Goal: Task Accomplishment & Management: Manage account settings

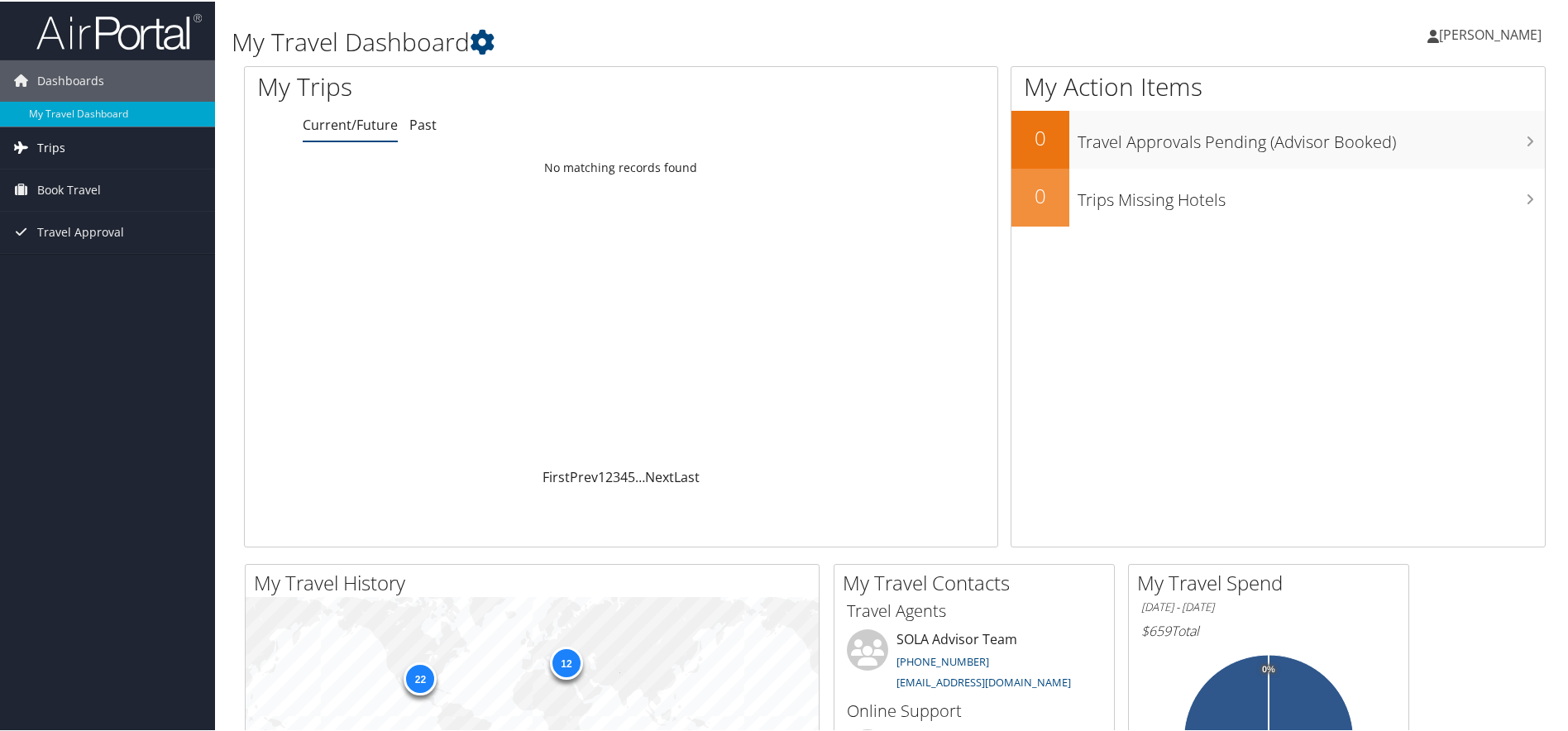
click at [75, 152] on link "Trips" at bounding box center [107, 146] width 215 height 41
click at [101, 179] on link "Current/Future Trips" at bounding box center [107, 179] width 215 height 24
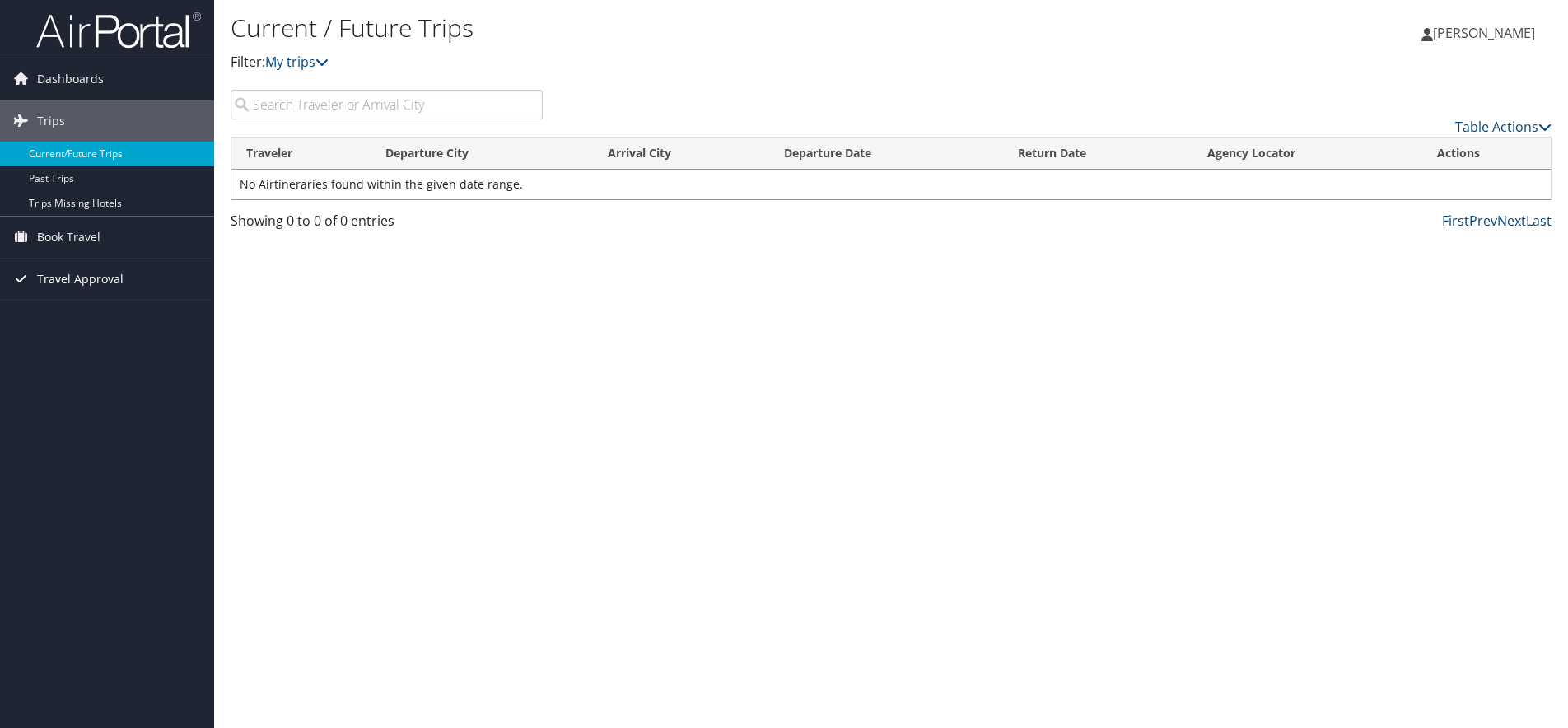
click at [70, 289] on span "Travel Approval" at bounding box center [80, 278] width 86 height 41
click at [138, 337] on link "Approved Trips" at bounding box center [106, 336] width 214 height 24
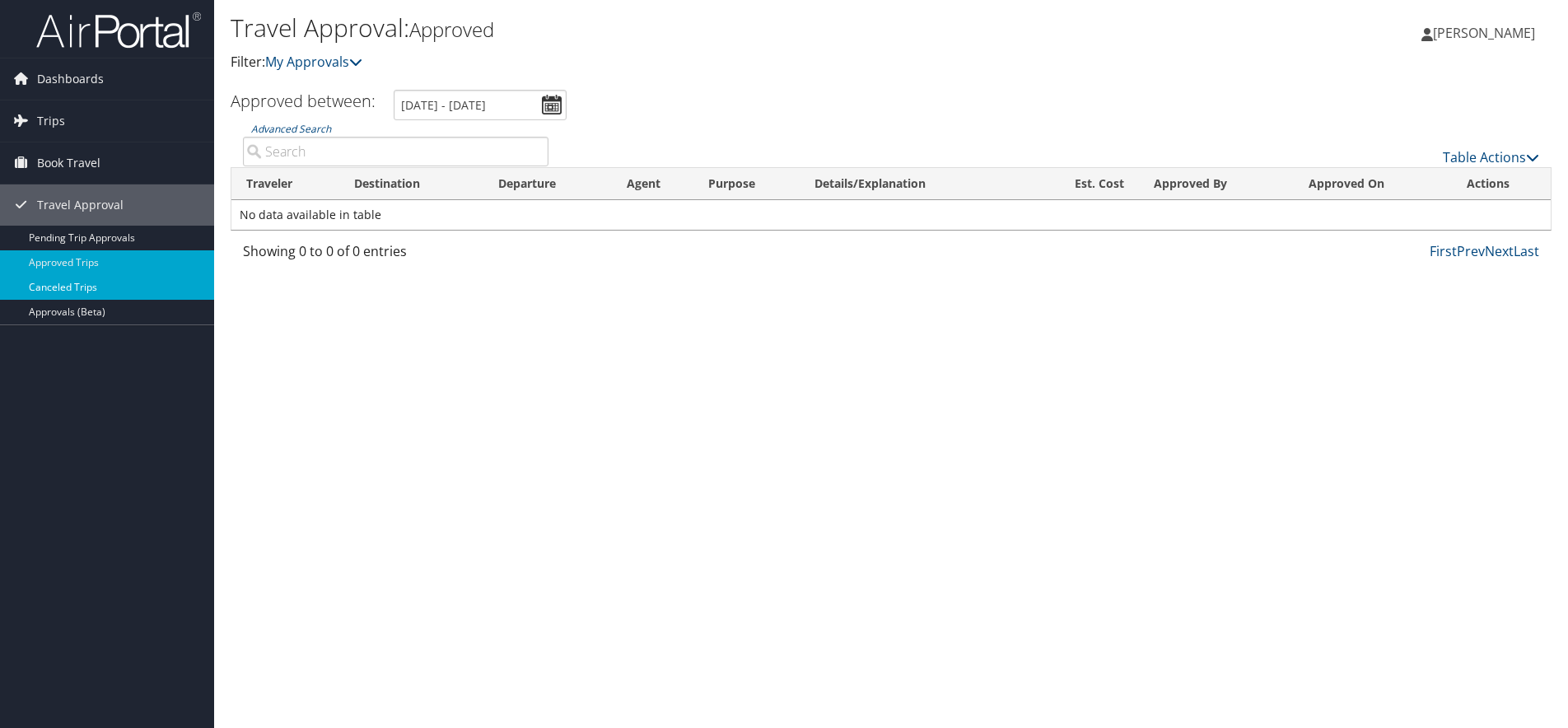
click at [110, 291] on link "Canceled Trips" at bounding box center [106, 287] width 214 height 24
click at [91, 69] on span "Dashboards" at bounding box center [70, 79] width 67 height 41
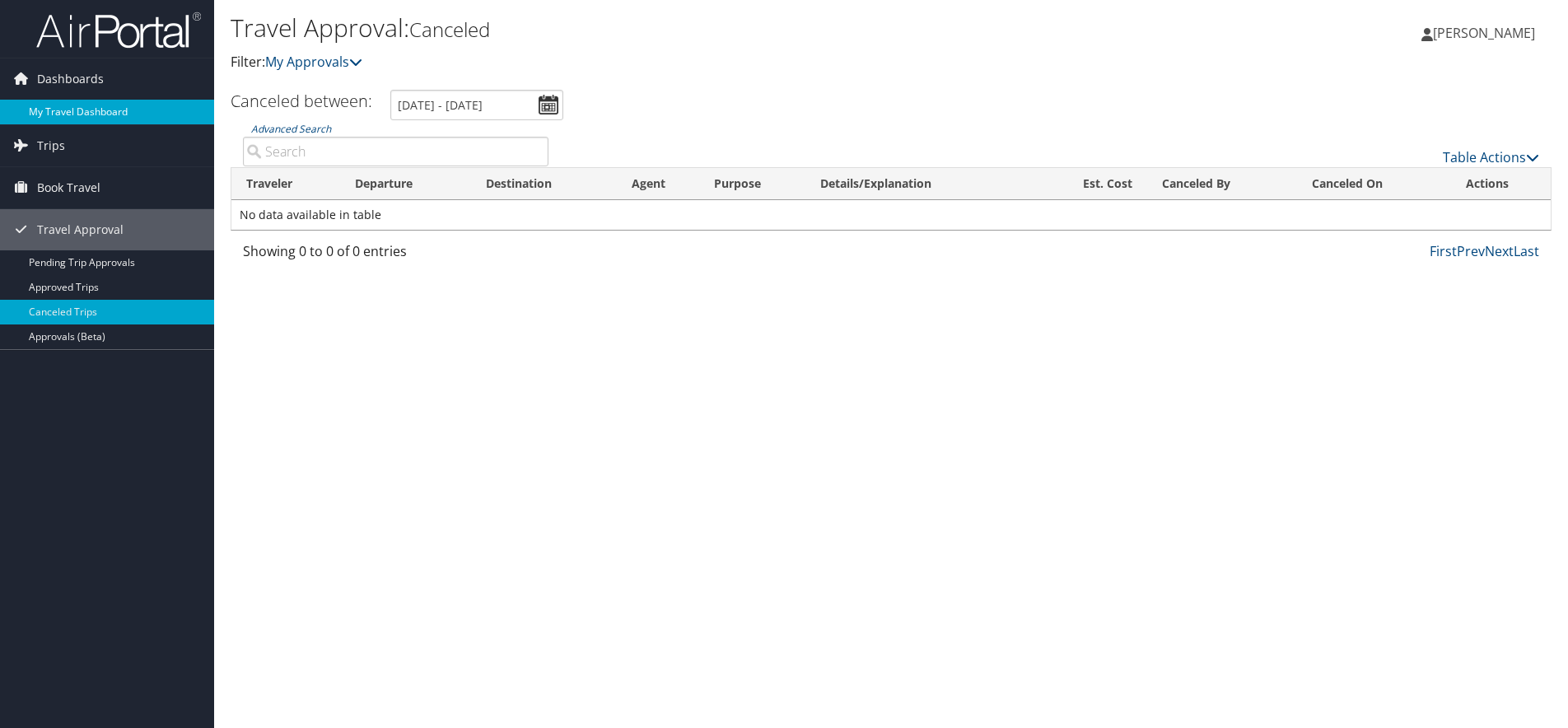
click at [94, 103] on link "My Travel Dashboard" at bounding box center [106, 112] width 214 height 24
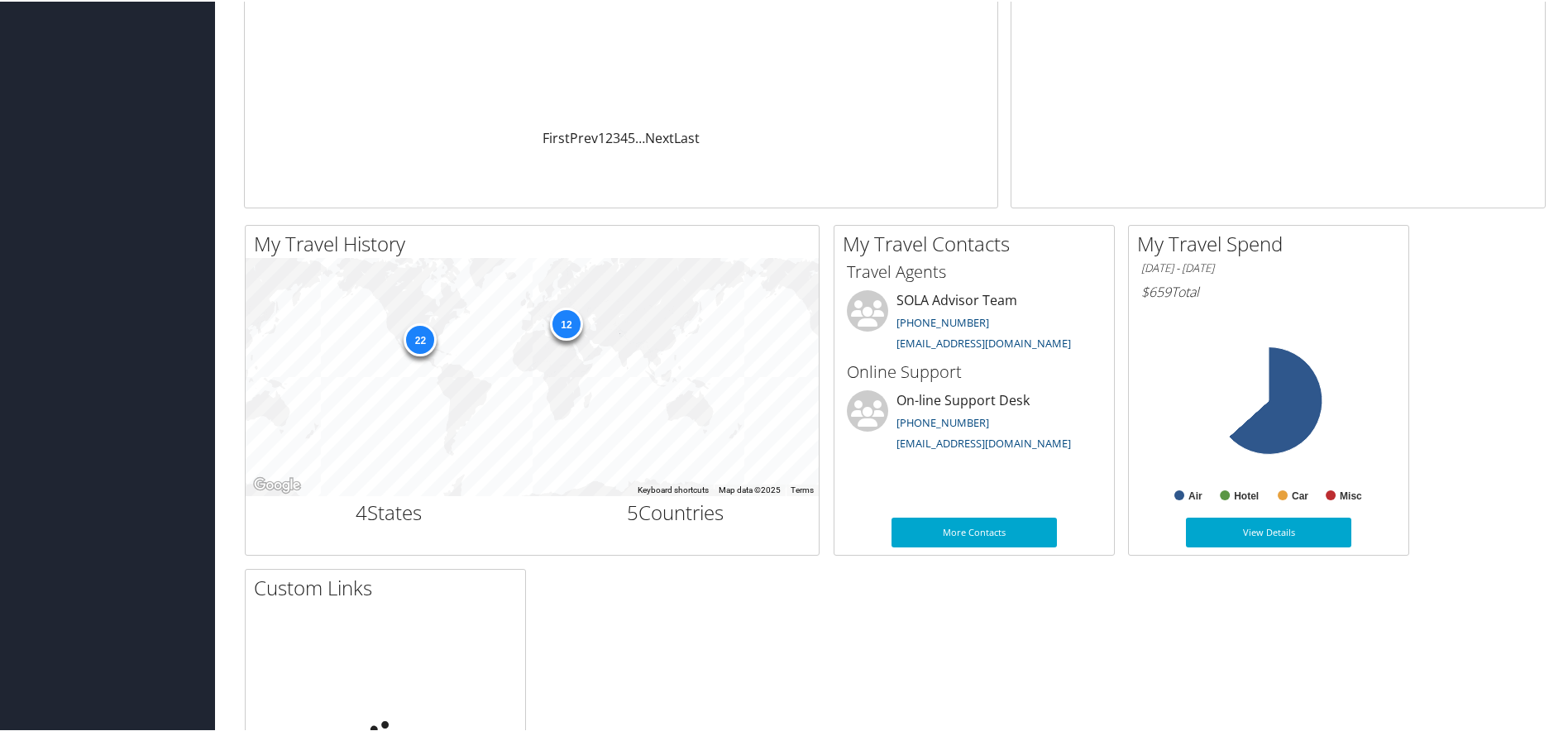
scroll to position [407, 0]
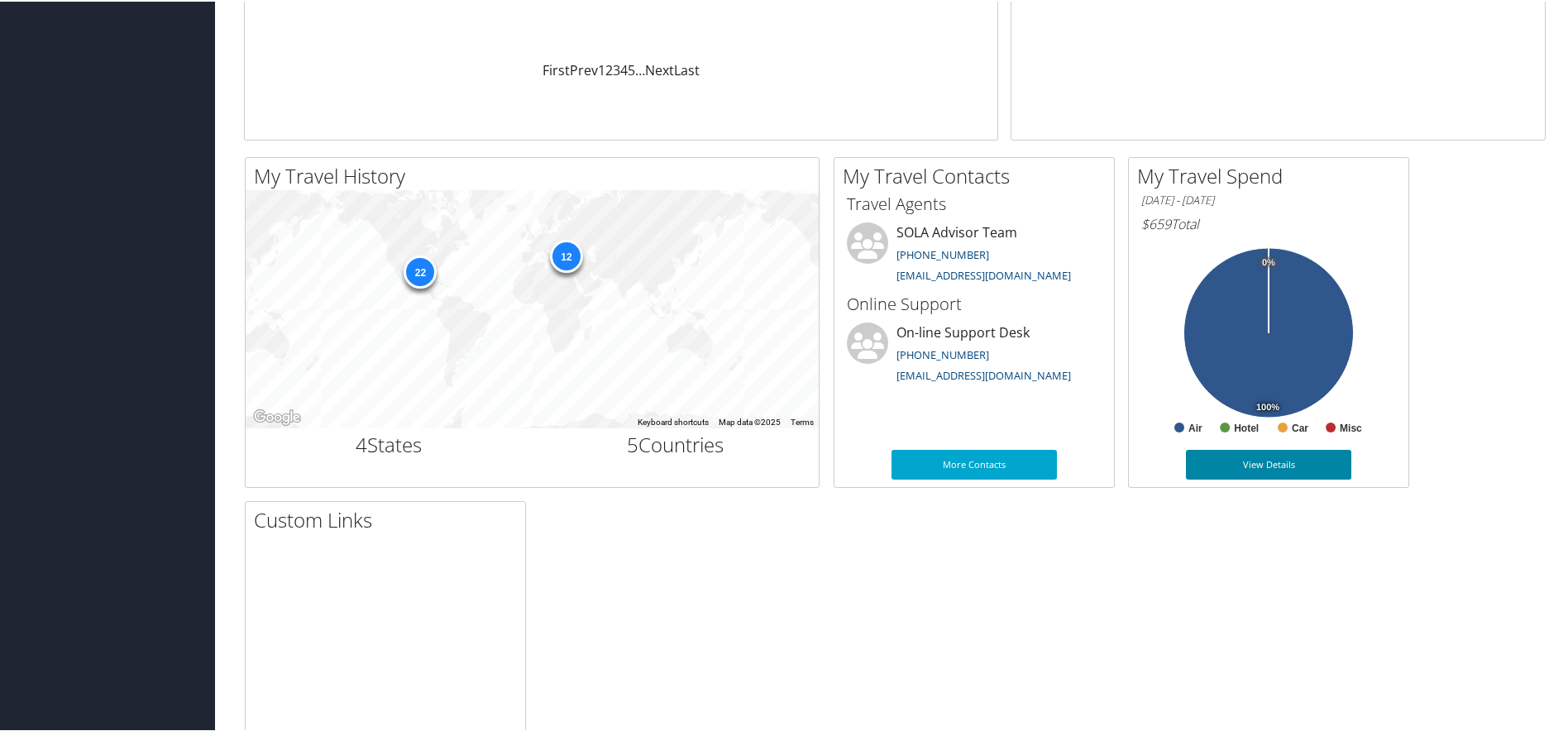
click at [1253, 468] on link "View Details" at bounding box center [1268, 462] width 165 height 29
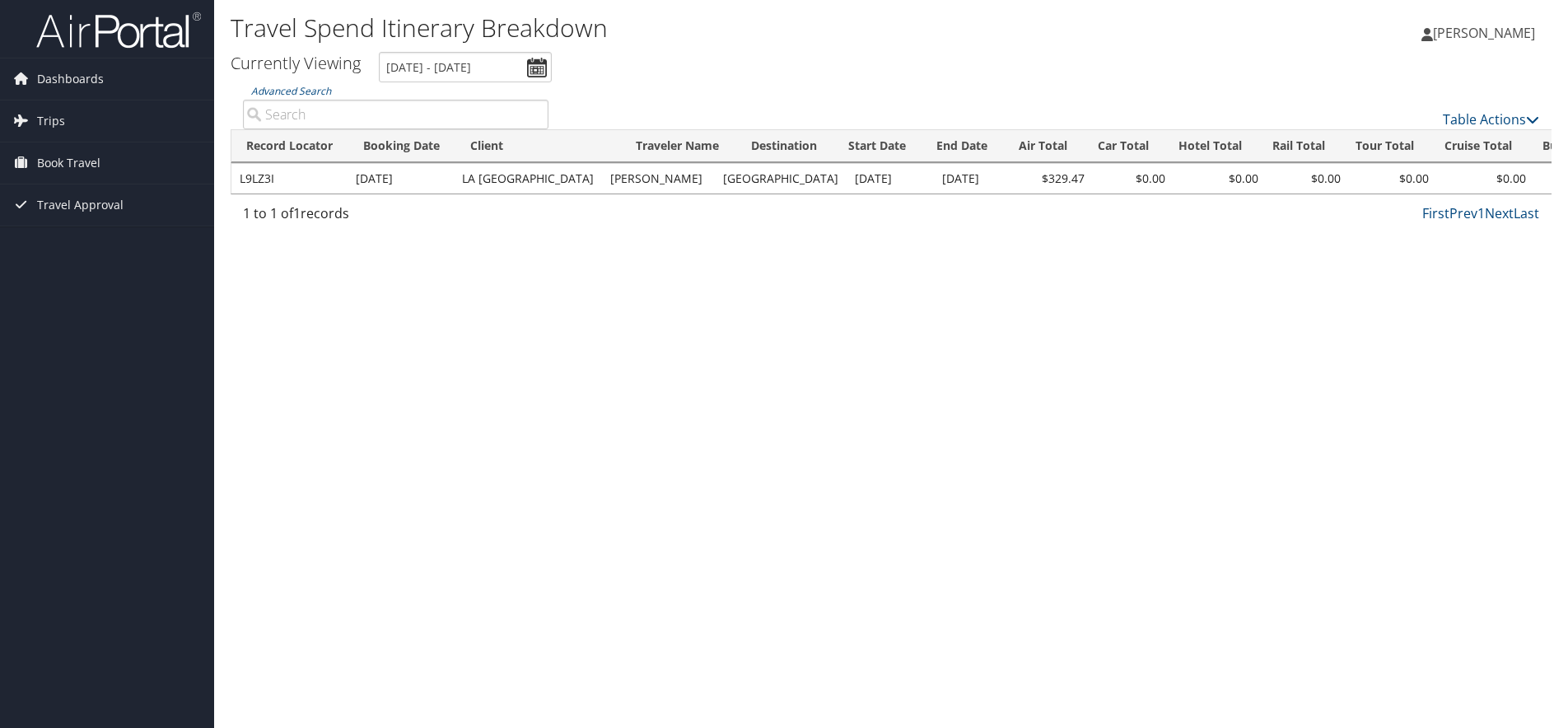
drag, startPoint x: 510, startPoint y: 194, endPoint x: 902, endPoint y: 219, distance: 392.8
click at [902, 219] on div "Advanced Search Table Actions Loading... Record Locator Booking Date Client Tra…" at bounding box center [890, 157] width 1321 height 149
click at [902, 219] on div "First Prev 1 Next Last" at bounding box center [1057, 214] width 966 height 20
click at [1493, 113] on link "Table Actions" at bounding box center [1491, 120] width 96 height 18
click at [1225, 315] on div at bounding box center [784, 364] width 1568 height 728
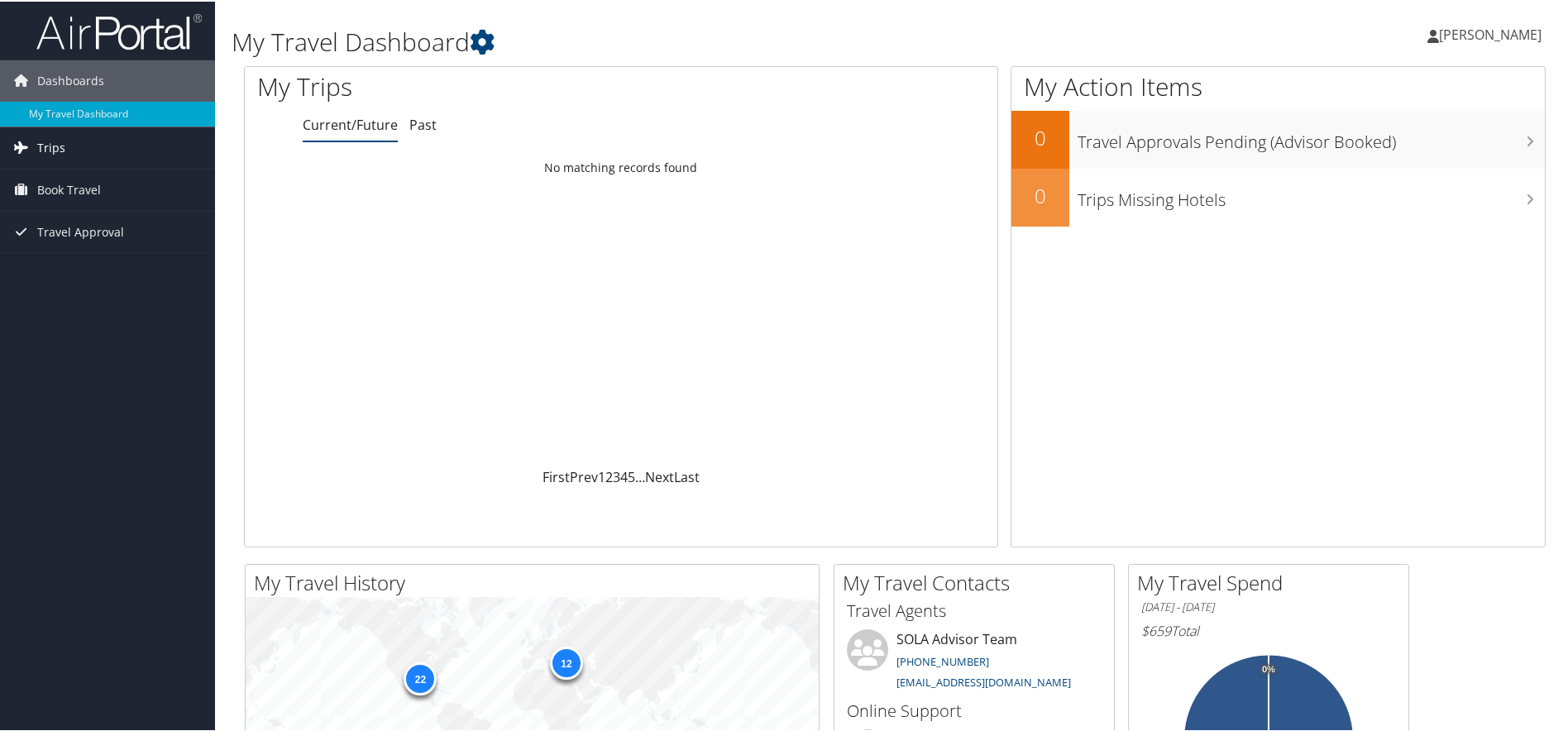
click at [26, 147] on icon at bounding box center [20, 145] width 24 height 24
click at [39, 144] on span "Trips" at bounding box center [51, 146] width 28 height 41
click at [668, 471] on link "Next" at bounding box center [659, 476] width 29 height 19
click at [558, 473] on link "First" at bounding box center [556, 476] width 27 height 19
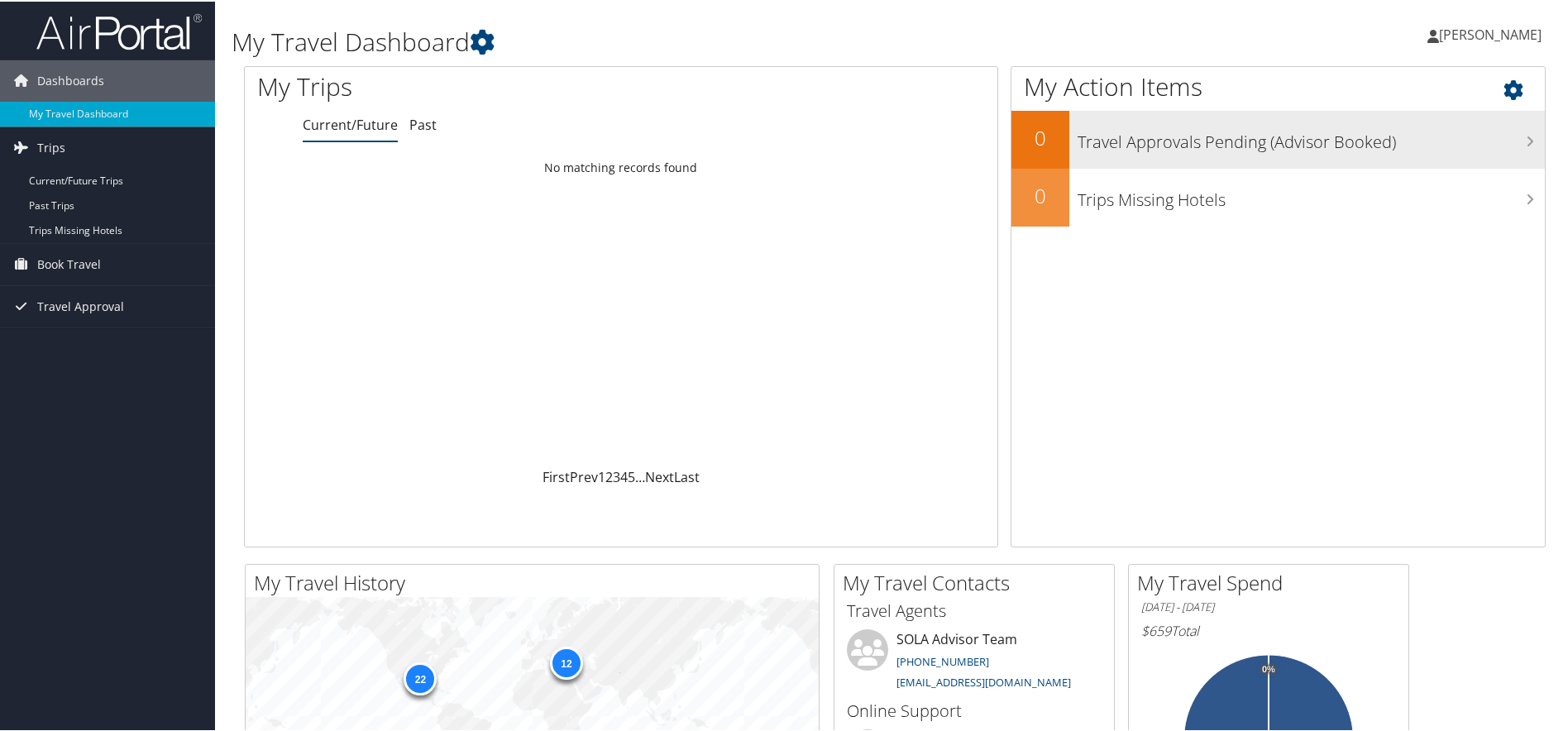
click at [1499, 143] on h3 "Travel Approvals Pending (Advisor Booked)" at bounding box center [1311, 136] width 467 height 31
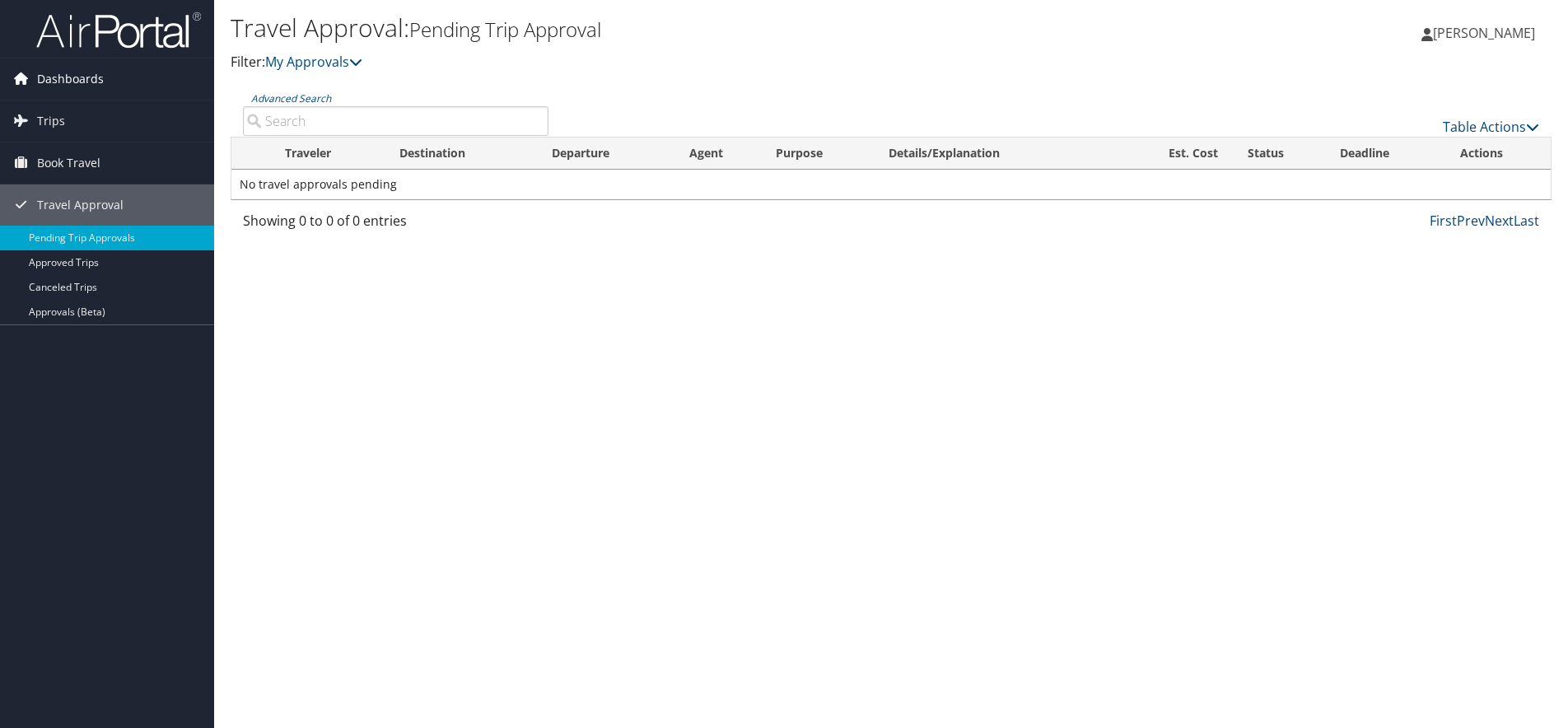
click at [60, 75] on span "Dashboards" at bounding box center [70, 79] width 67 height 41
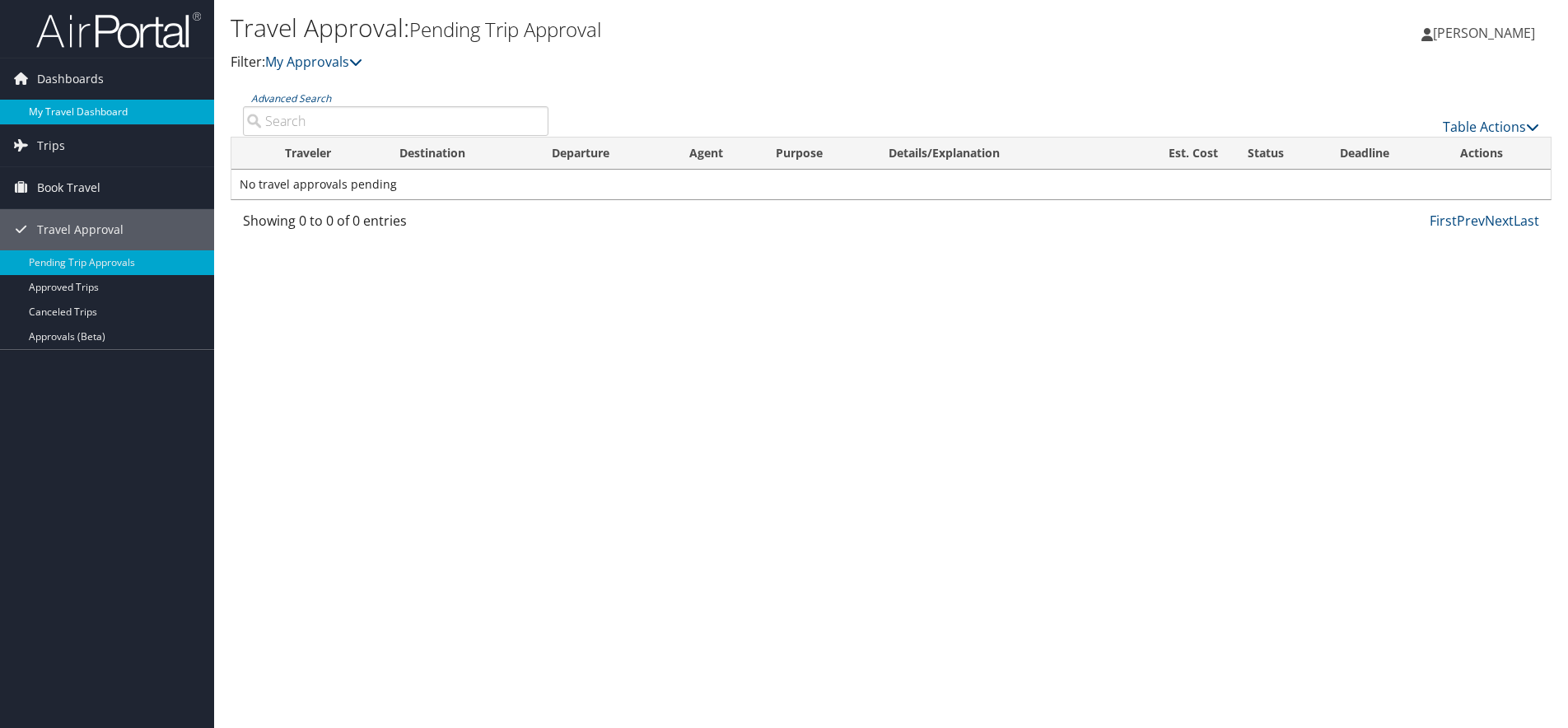
click at [68, 101] on link "My Travel Dashboard" at bounding box center [106, 112] width 214 height 24
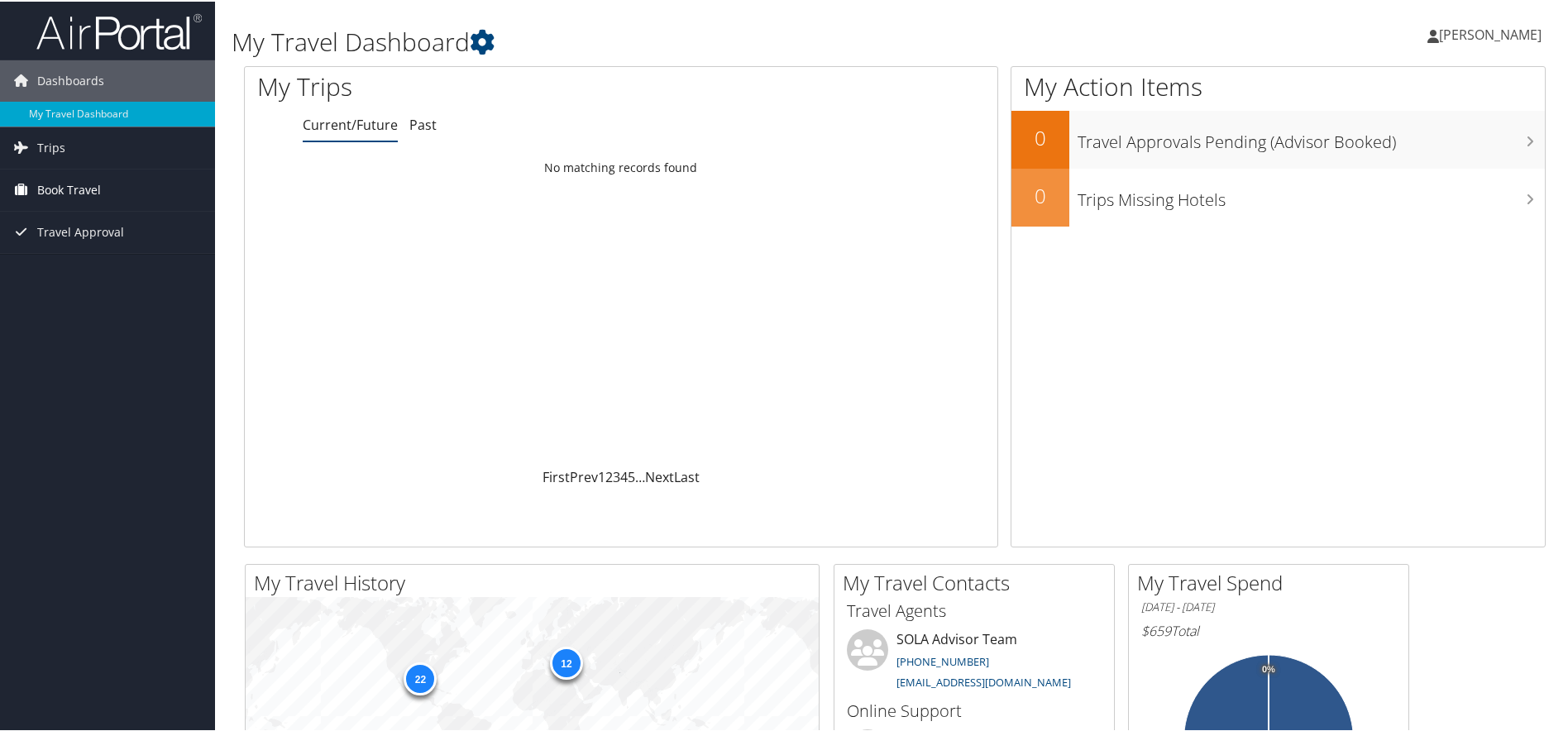
click at [97, 188] on span "Book Travel" at bounding box center [69, 188] width 64 height 41
click at [394, 315] on div "Loading... No matching records found" at bounding box center [621, 308] width 753 height 314
click at [77, 189] on span "Book Travel" at bounding box center [69, 188] width 64 height 41
click at [77, 248] on link "Book/Manage Online Trips" at bounding box center [107, 246] width 215 height 24
